Goal: Information Seeking & Learning: Learn about a topic

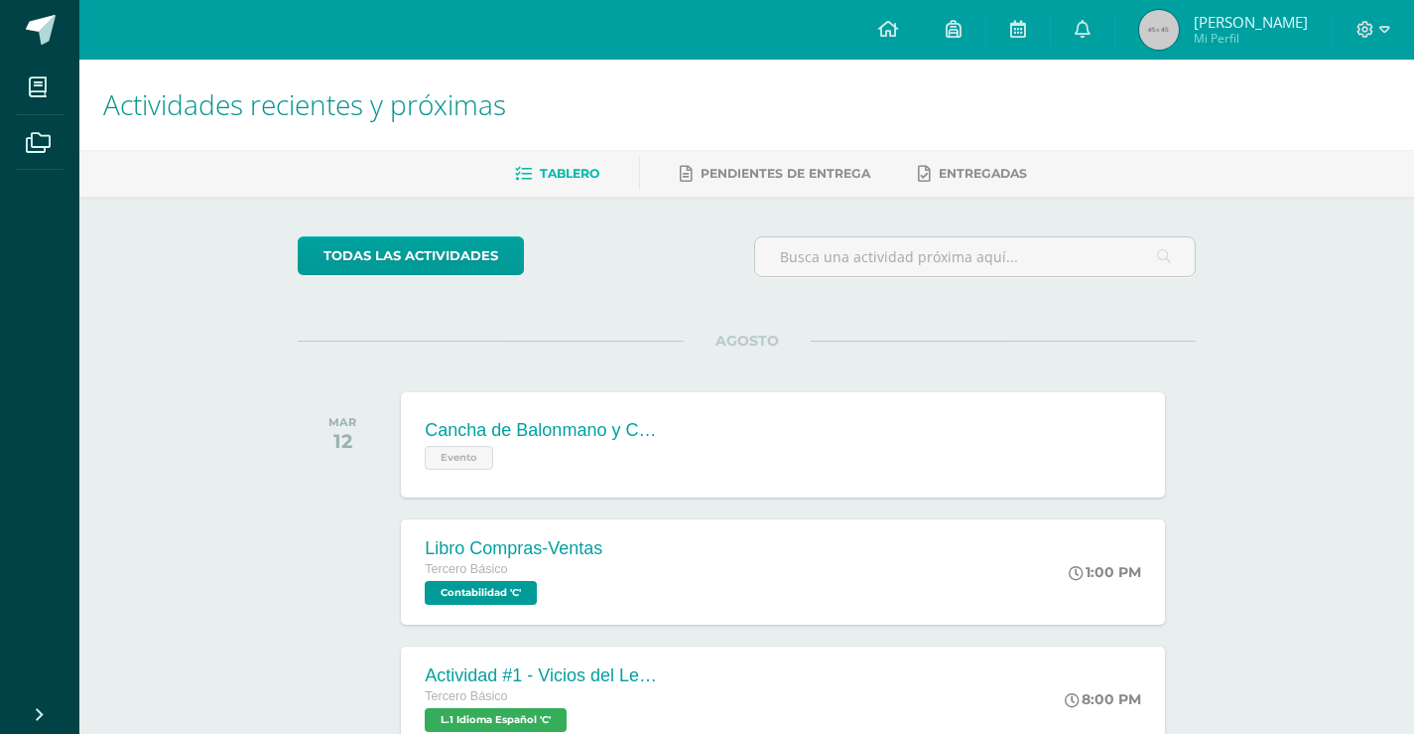
click at [1363, 40] on span at bounding box center [1374, 30] width 34 height 22
click at [1355, 140] on span "Cerrar sesión" at bounding box center [1322, 135] width 89 height 19
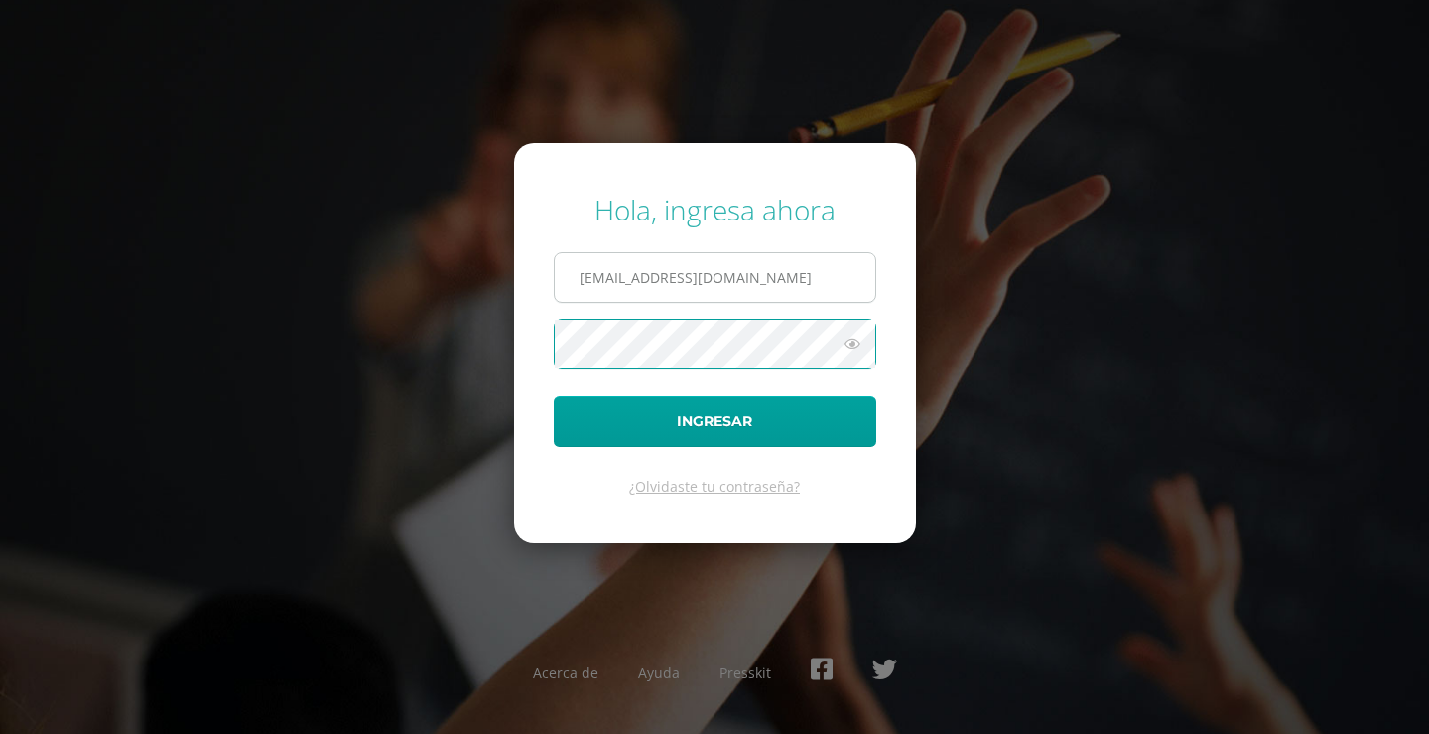
drag, startPoint x: 790, startPoint y: 280, endPoint x: 773, endPoint y: 275, distance: 17.6
click at [790, 280] on input "2021287@laestrella.edu.gt" at bounding box center [715, 277] width 321 height 49
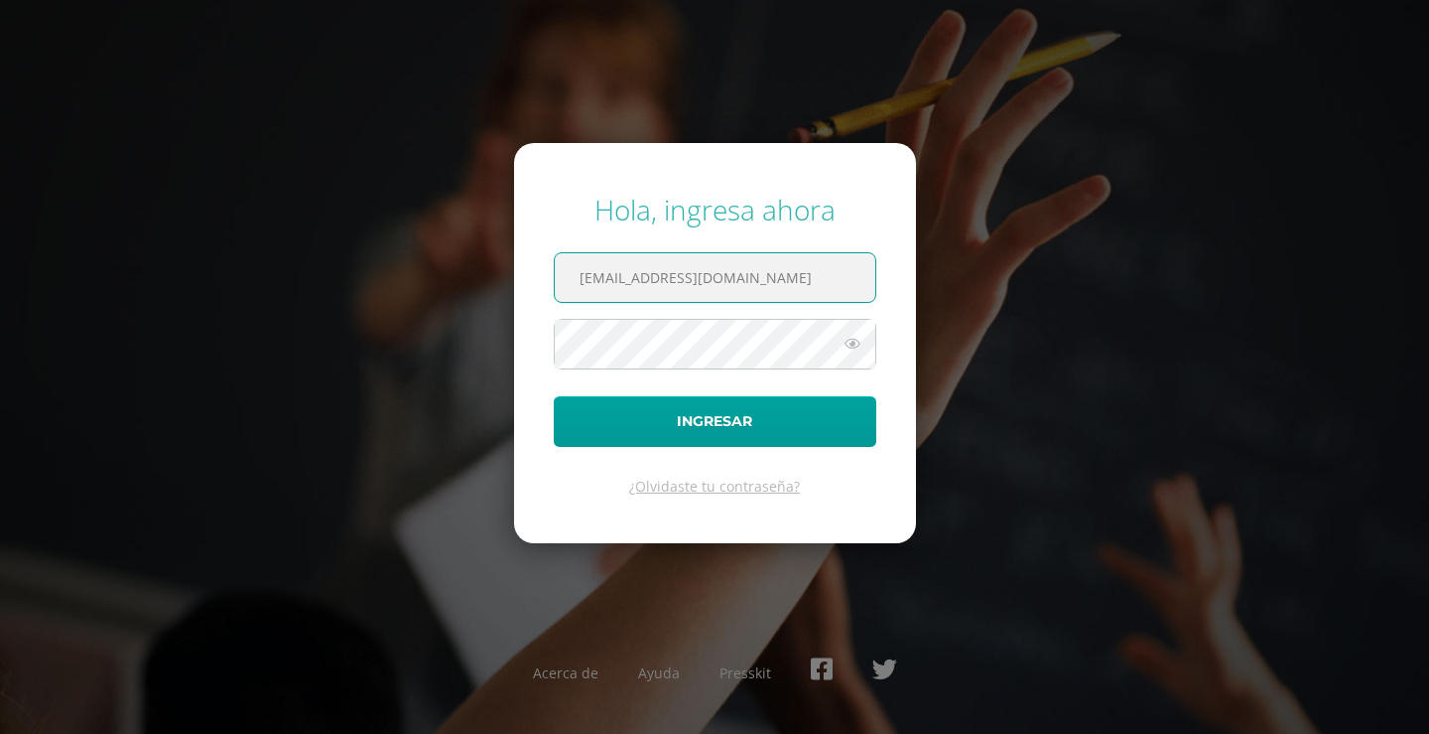
click at [607, 268] on input "2021287@laestrella.edu.gt" at bounding box center [715, 277] width 321 height 49
click at [635, 279] on input "2021287@laestrella.edu.gt" at bounding box center [715, 277] width 321 height 49
type input "2021151@laestrella.edu.gt"
click at [857, 353] on icon at bounding box center [853, 344] width 26 height 24
click at [554, 396] on button "Ingresar" at bounding box center [715, 421] width 323 height 51
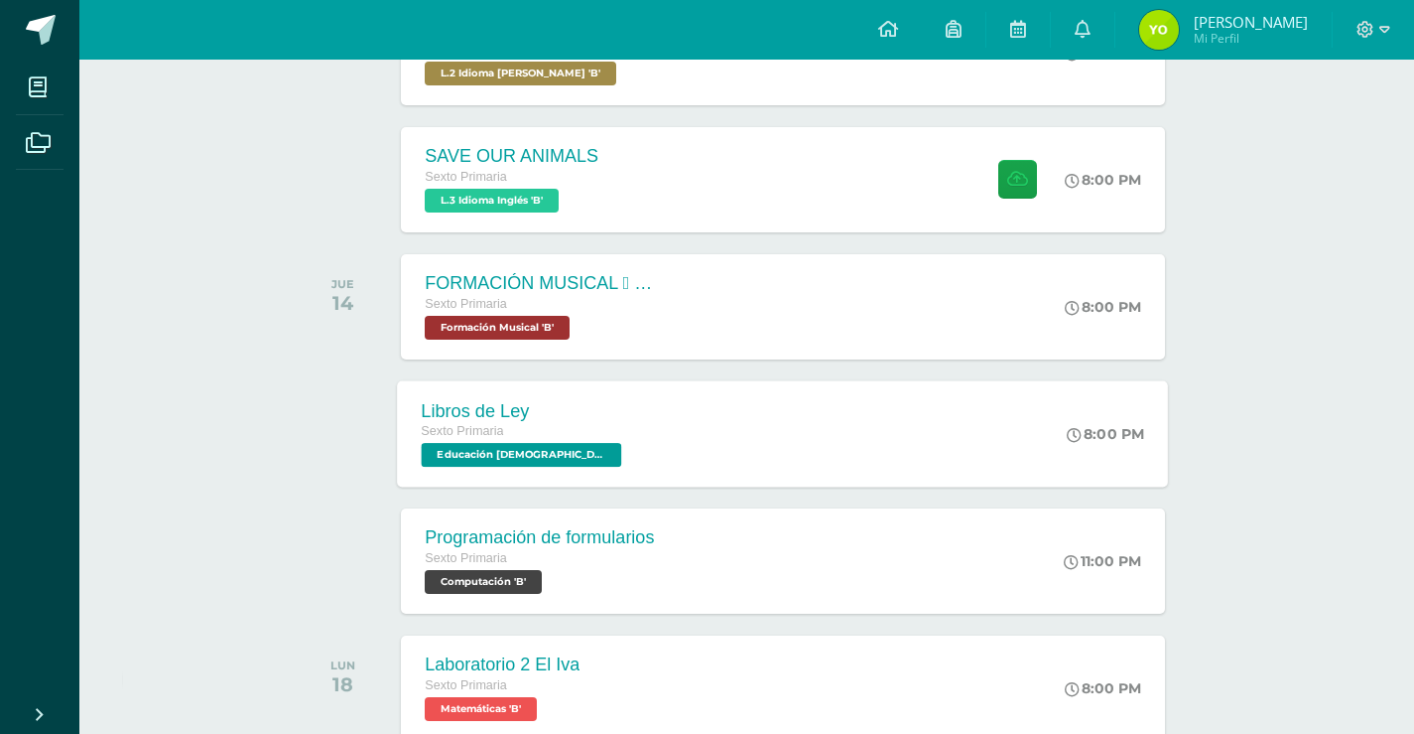
scroll to position [397, 0]
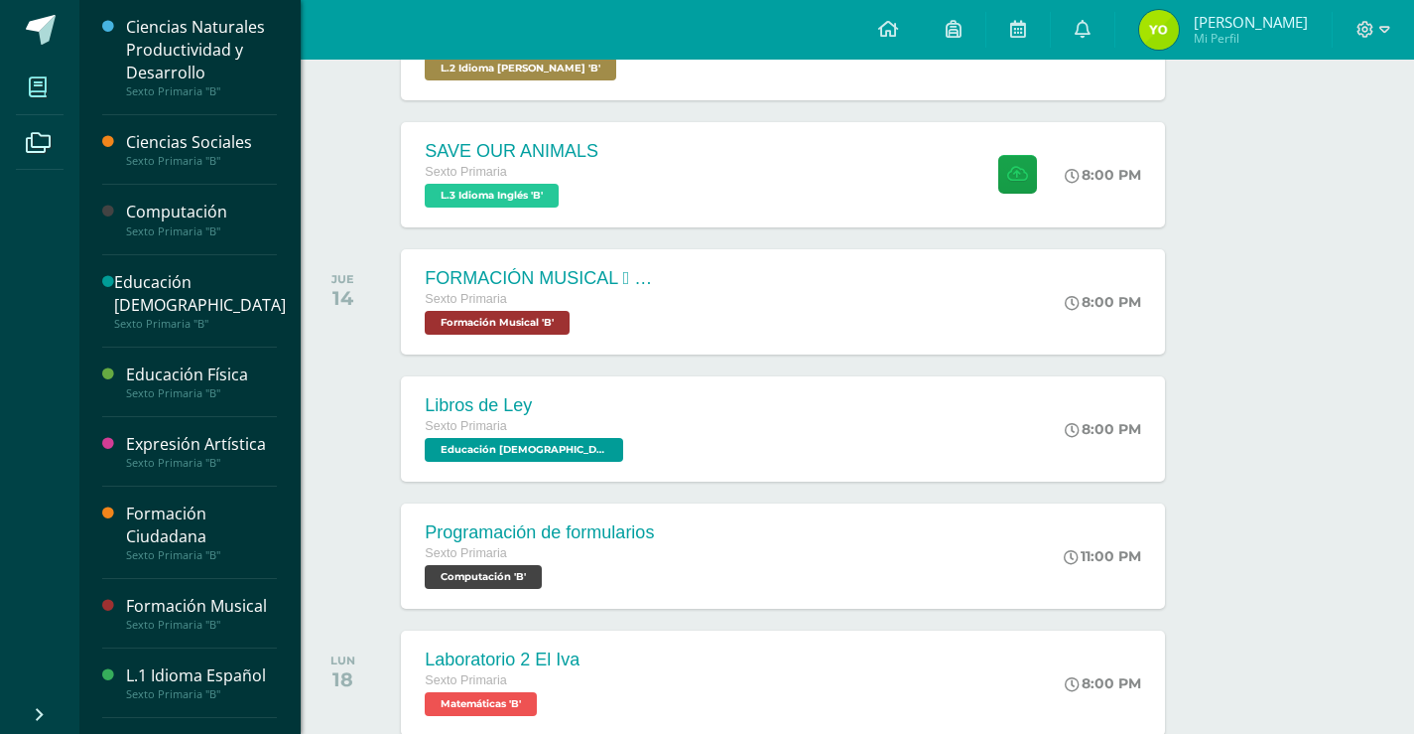
click at [17, 80] on span at bounding box center [38, 87] width 45 height 45
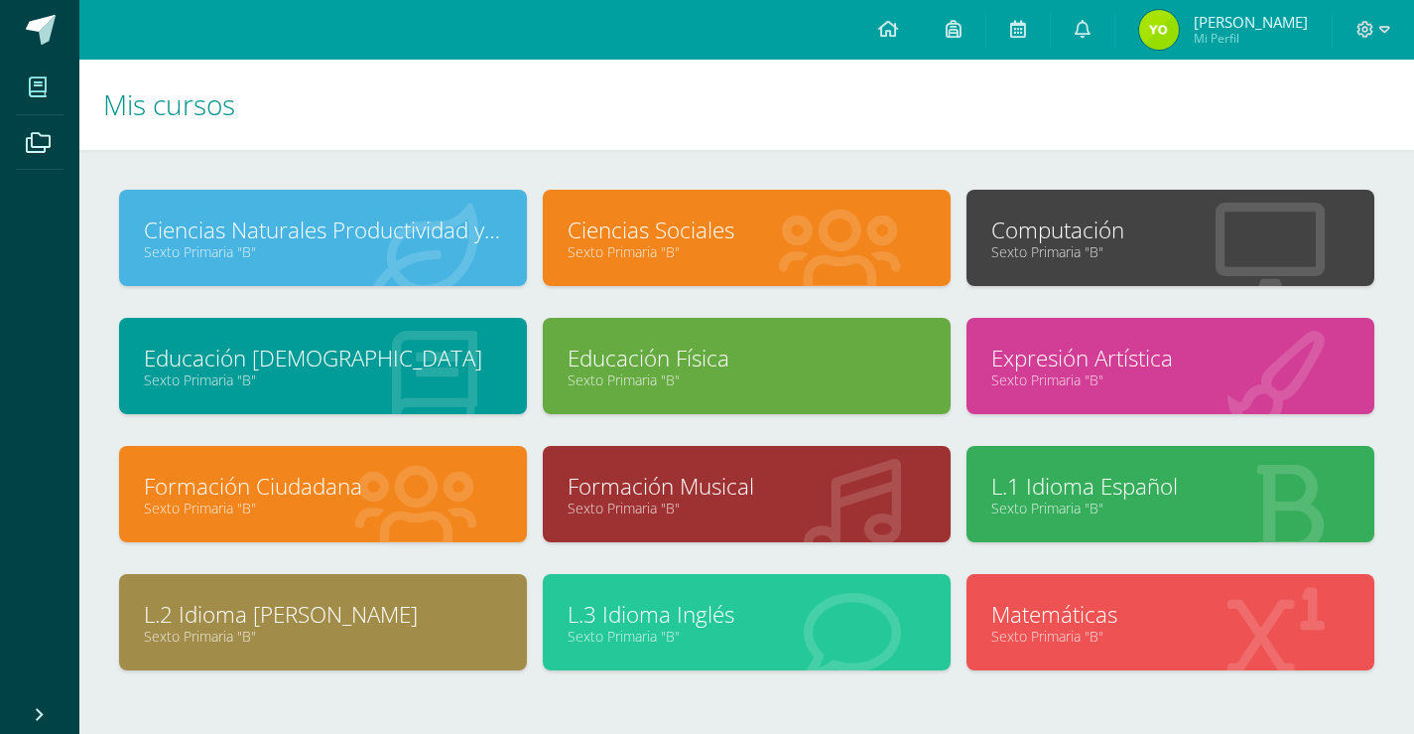
click at [1073, 511] on link "Sexto Primaria "B"" at bounding box center [1171, 507] width 358 height 19
click at [430, 253] on link "Sexto Primaria "B"" at bounding box center [323, 251] width 358 height 19
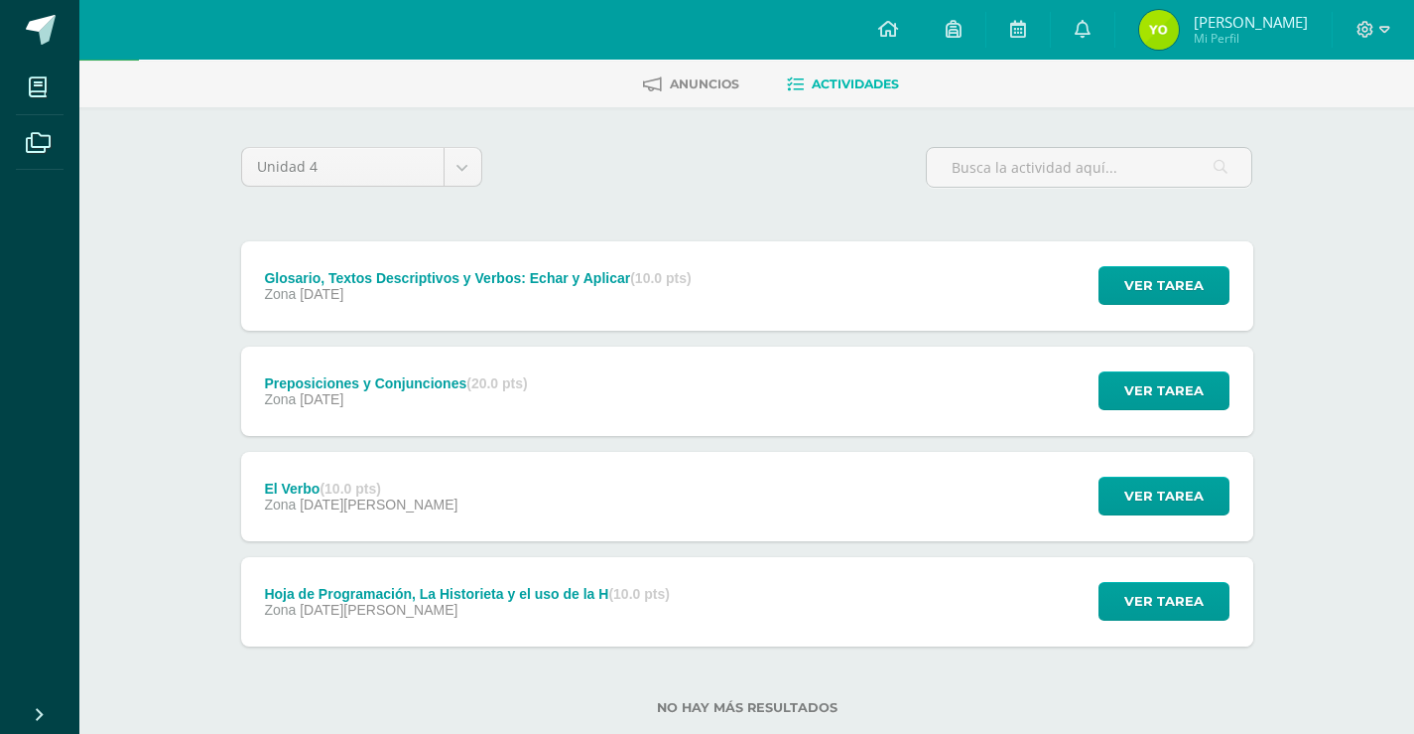
scroll to position [134, 0]
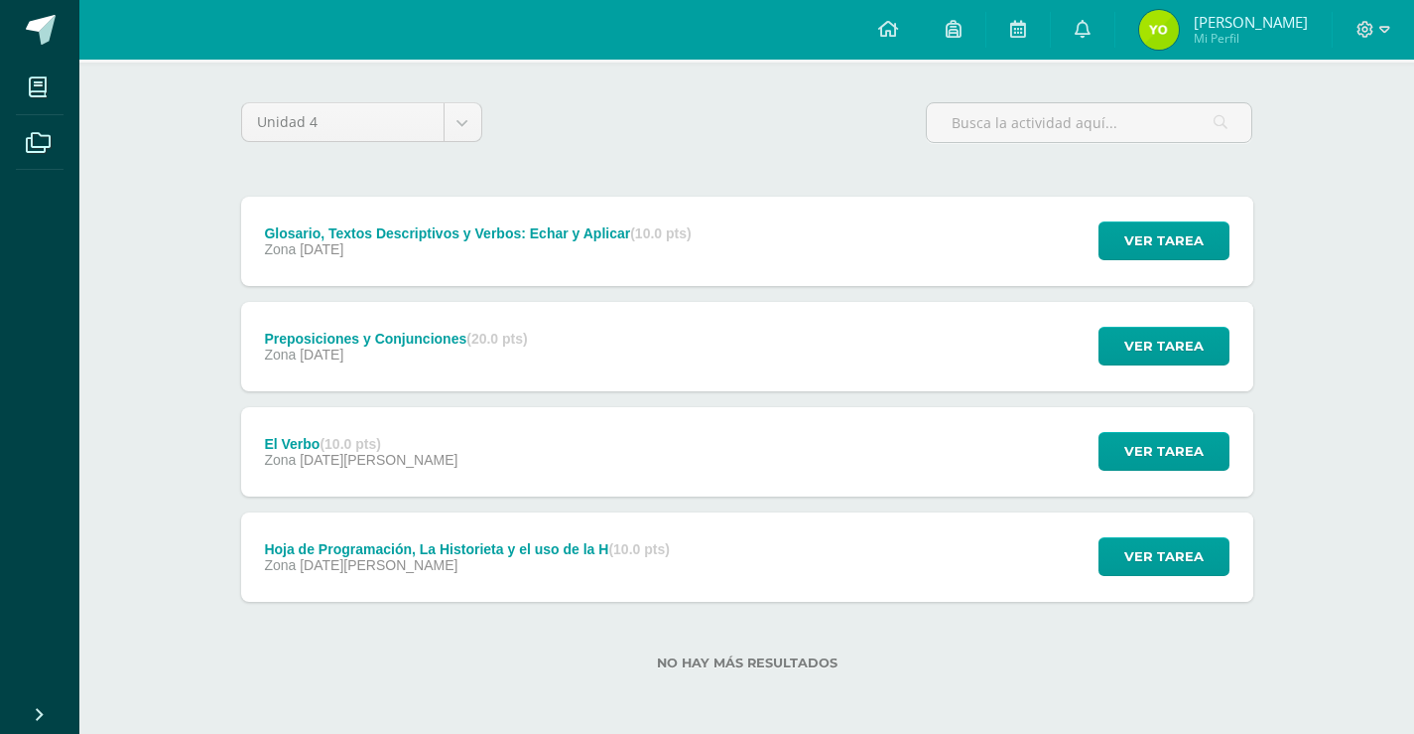
click at [571, 560] on div "Zona [DATE][PERSON_NAME]" at bounding box center [466, 565] width 405 height 16
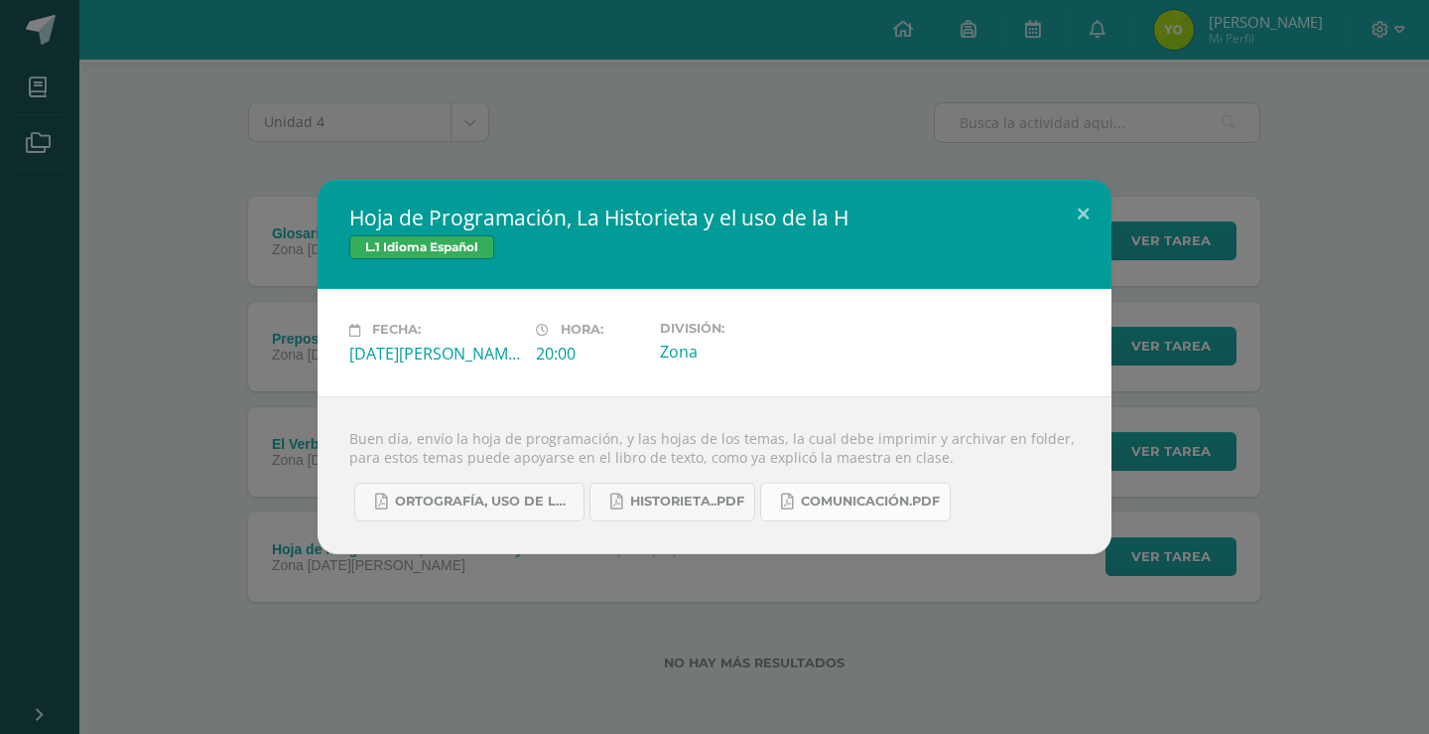
click at [840, 499] on span "Comunicación.pdf" at bounding box center [870, 501] width 139 height 16
click at [811, 103] on div "Hoja de Programación, La Historieta y el uso de la H L.1 Idioma Español Fecha: …" at bounding box center [714, 367] width 1429 height 734
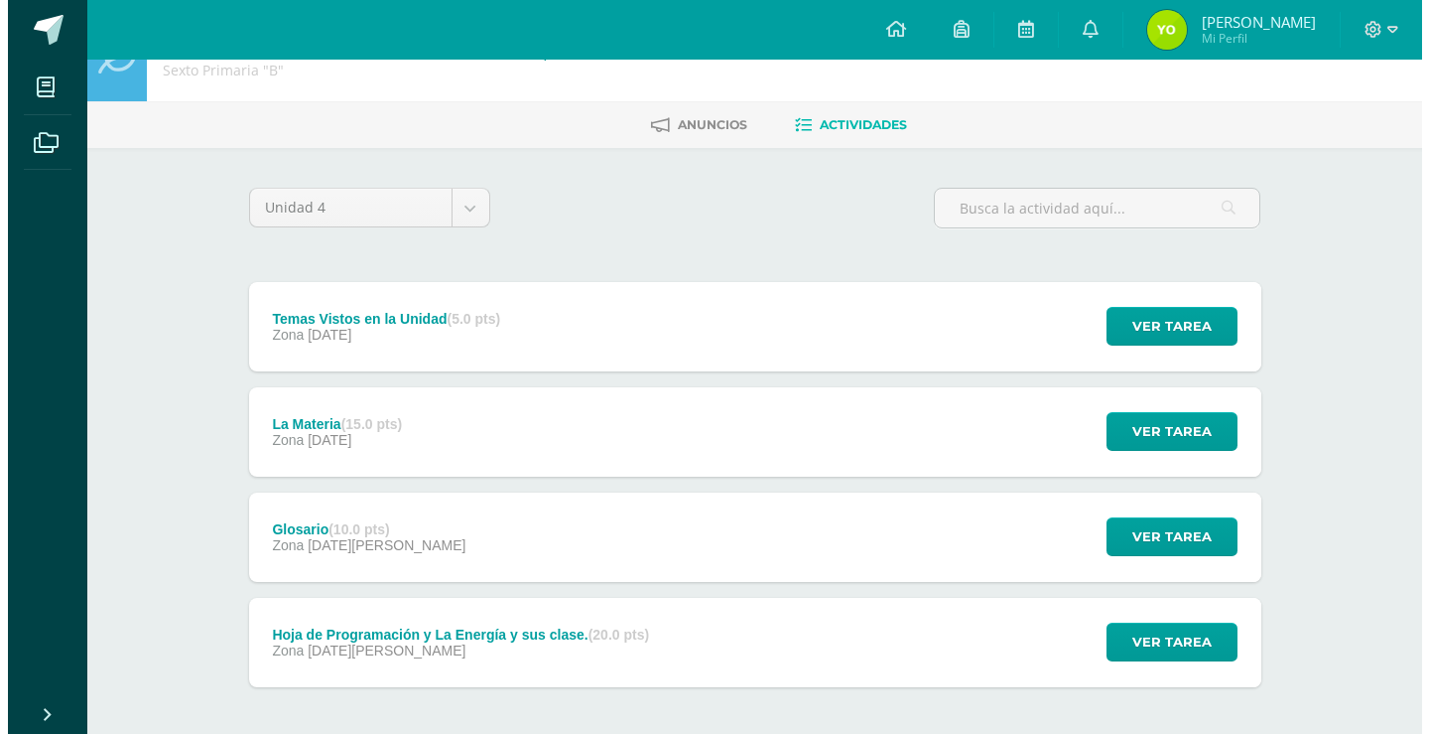
scroll to position [134, 0]
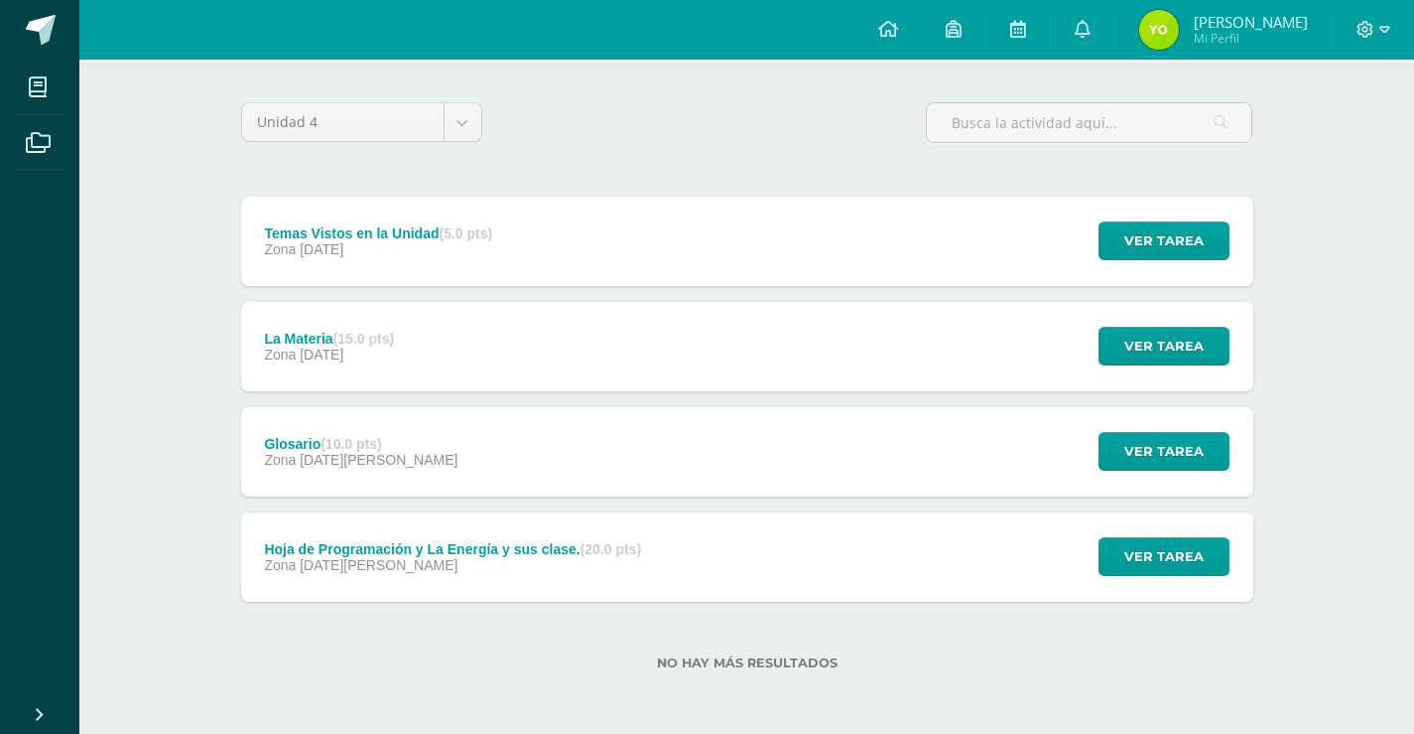
click at [483, 572] on div "Zona 06 de Agosto" at bounding box center [452, 565] width 377 height 16
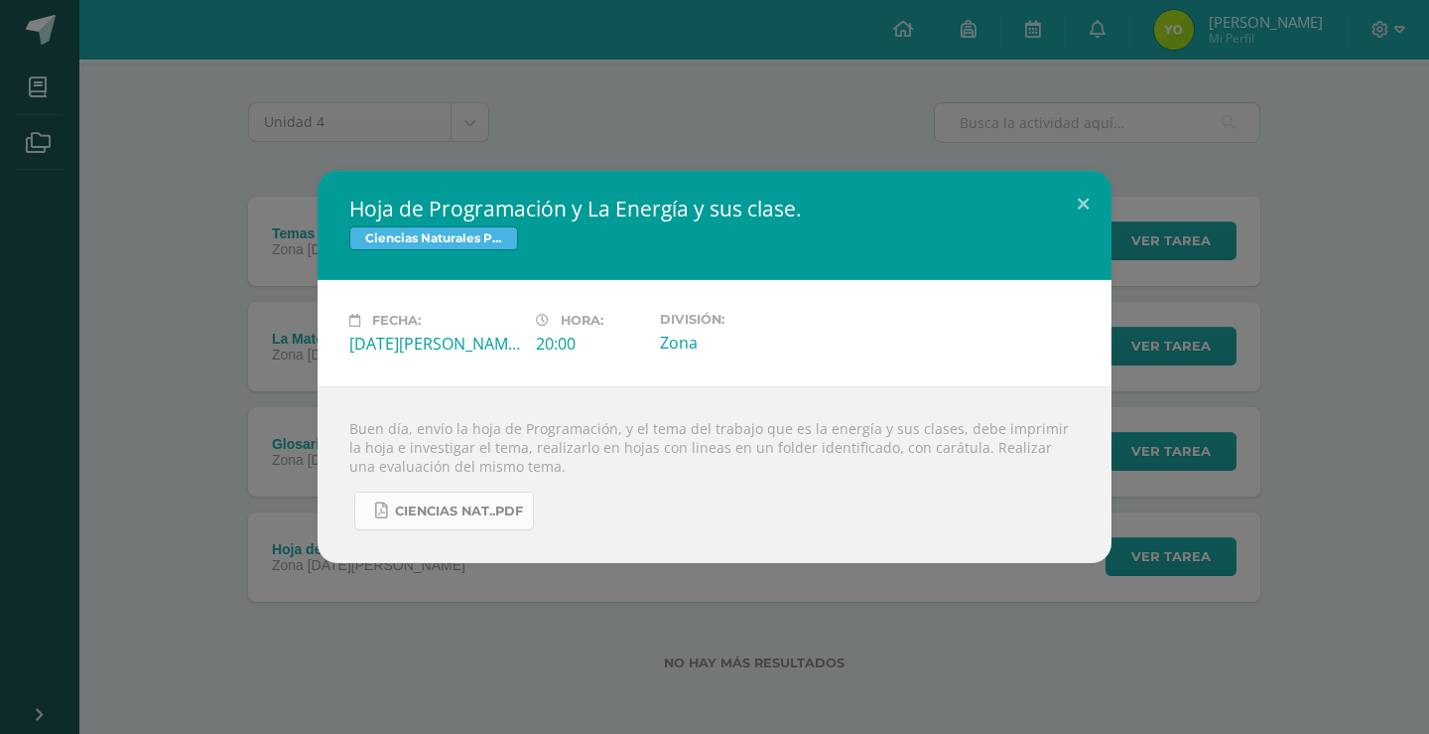
click at [479, 508] on span "Ciencias Nat..pdf" at bounding box center [459, 511] width 128 height 16
